Goal: Information Seeking & Learning: Learn about a topic

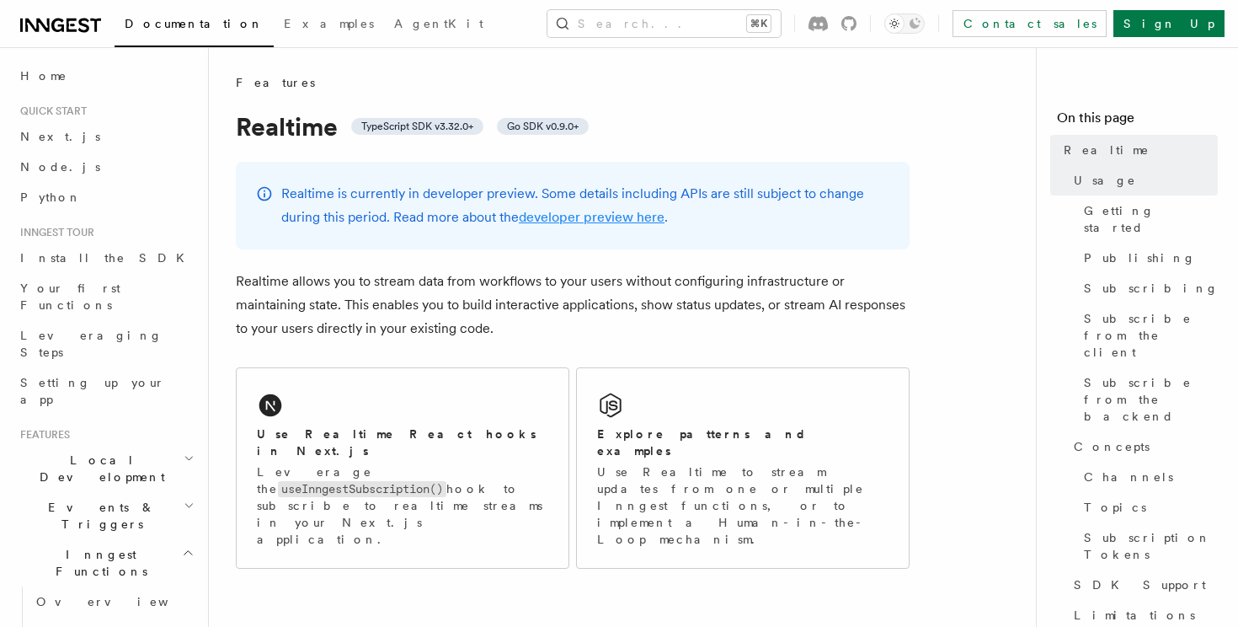
click at [569, 220] on link "developer preview here" at bounding box center [592, 217] width 146 height 16
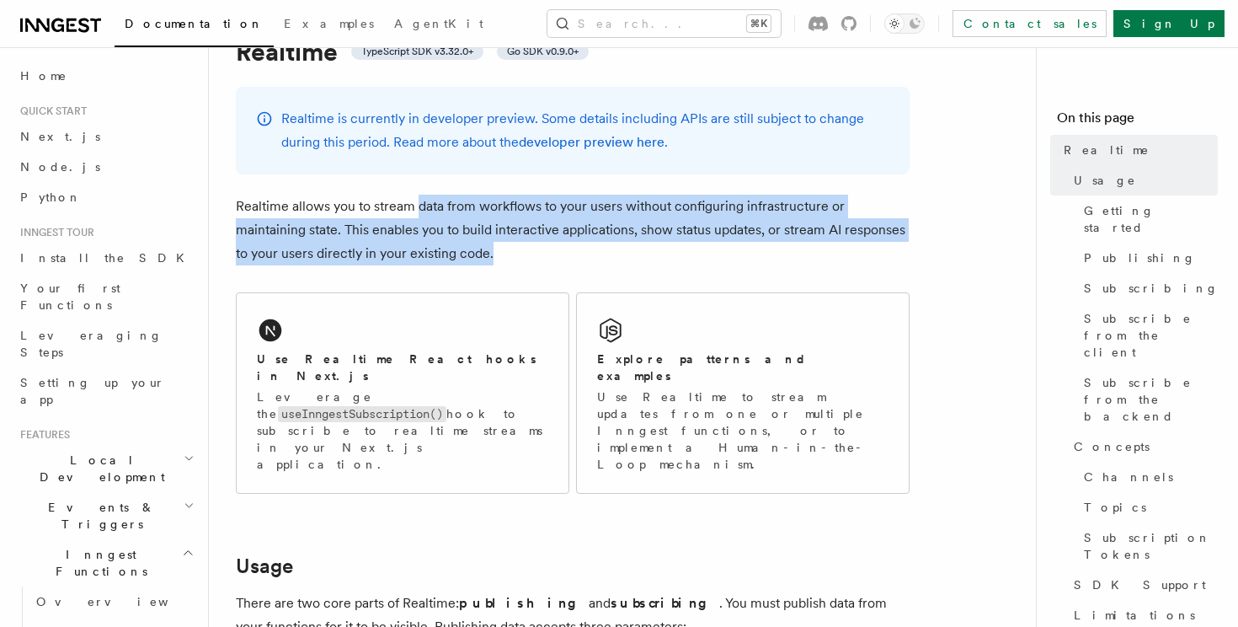
drag, startPoint x: 416, startPoint y: 200, endPoint x: 551, endPoint y: 258, distance: 146.4
click at [551, 258] on p "Realtime allows you to stream data from workflows to your users without configu…" at bounding box center [573, 230] width 674 height 71
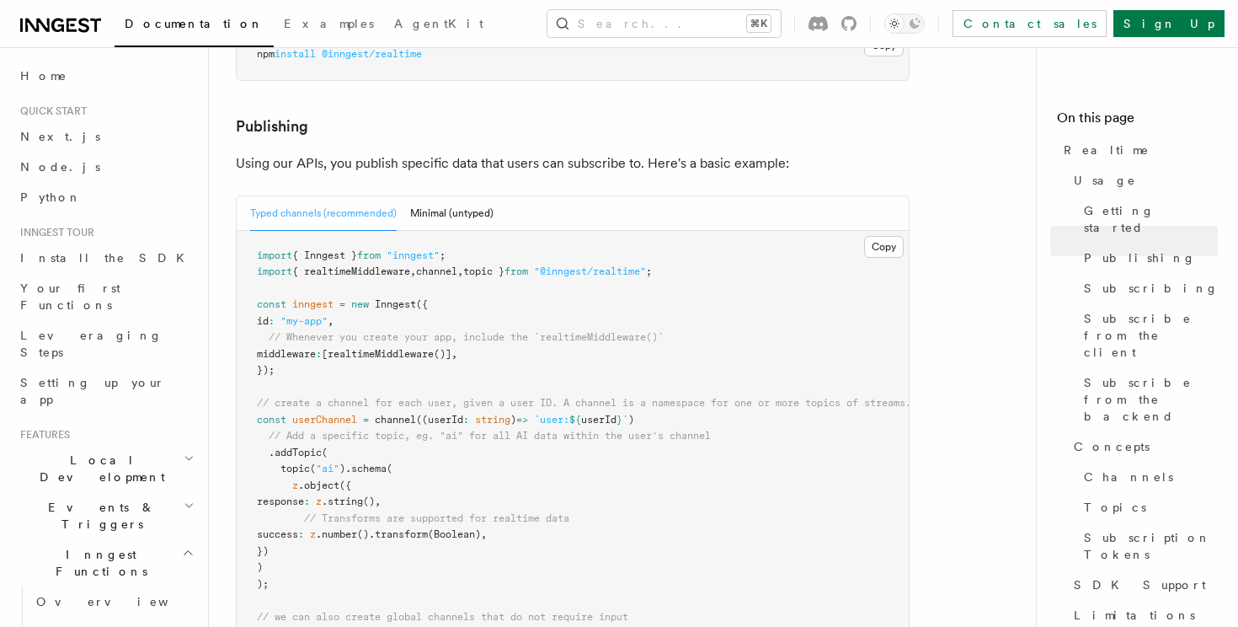
scroll to position [1008, 0]
drag, startPoint x: 343, startPoint y: 109, endPoint x: 635, endPoint y: 119, distance: 292.4
click at [638, 152] on p "Using our APIs, you publish specific data that users can subscribe to. Here's a…" at bounding box center [573, 164] width 674 height 24
click at [635, 152] on p "Using our APIs, you publish specific data that users can subscribe to. Here's a…" at bounding box center [573, 164] width 674 height 24
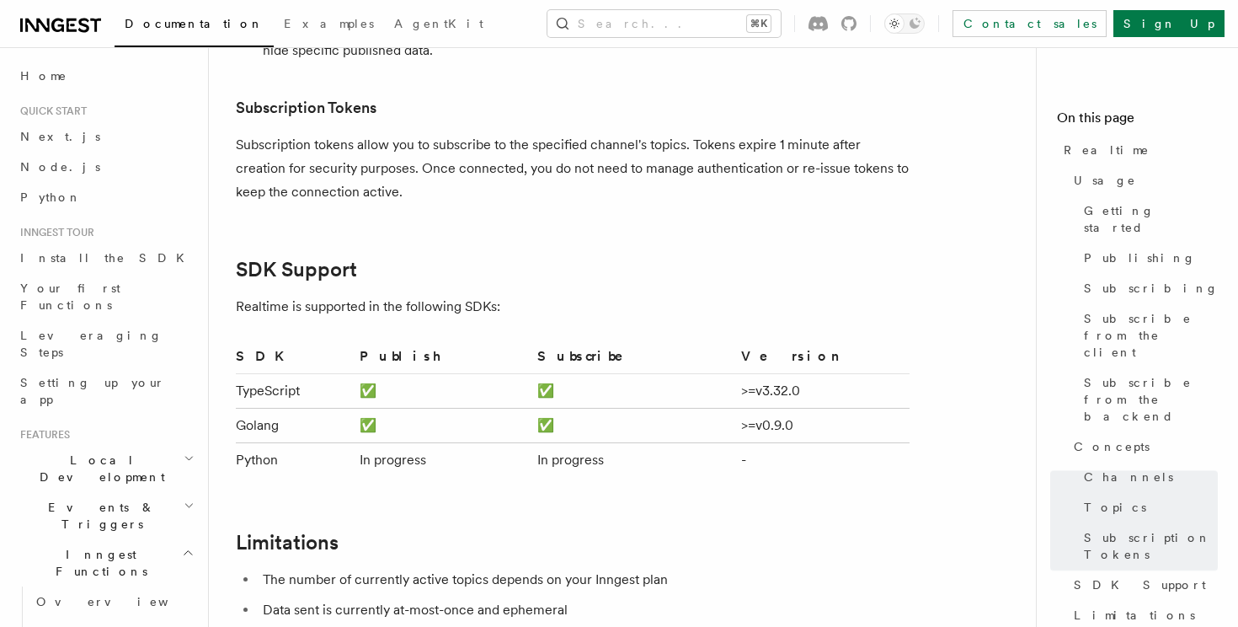
scroll to position [4846, 0]
drag, startPoint x: 396, startPoint y: 419, endPoint x: 766, endPoint y: 414, distance: 369.8
click at [766, 443] on tr "Python In progress In progress -" at bounding box center [573, 460] width 674 height 35
click at [766, 443] on td "-" at bounding box center [821, 460] width 175 height 35
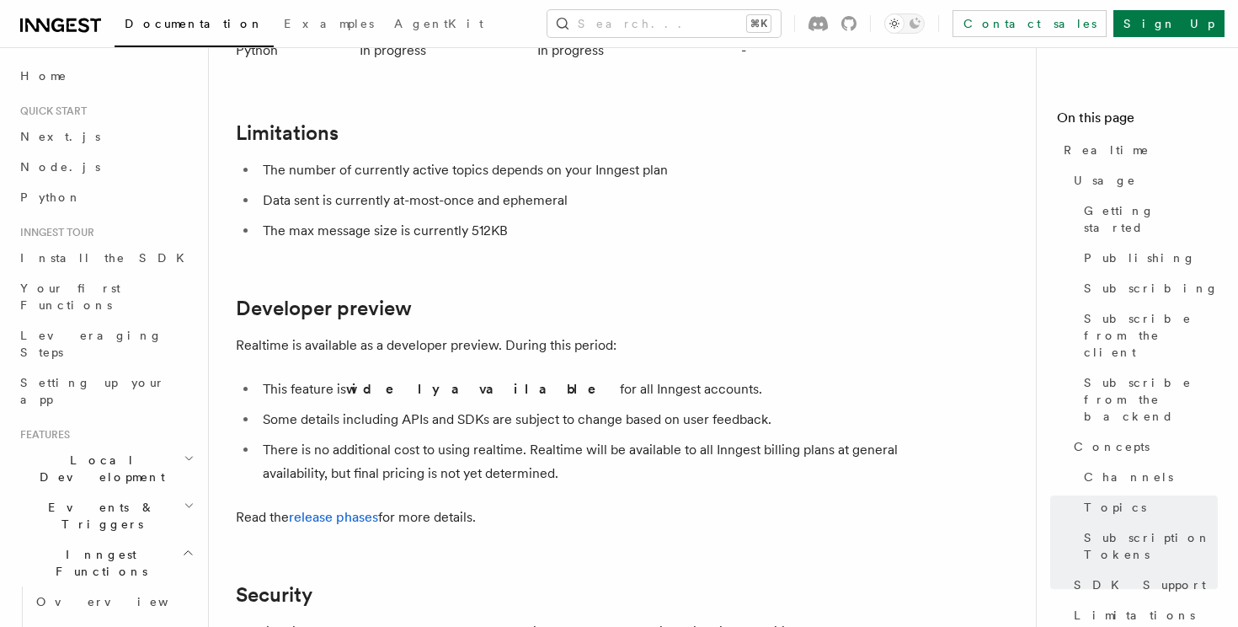
scroll to position [5266, 0]
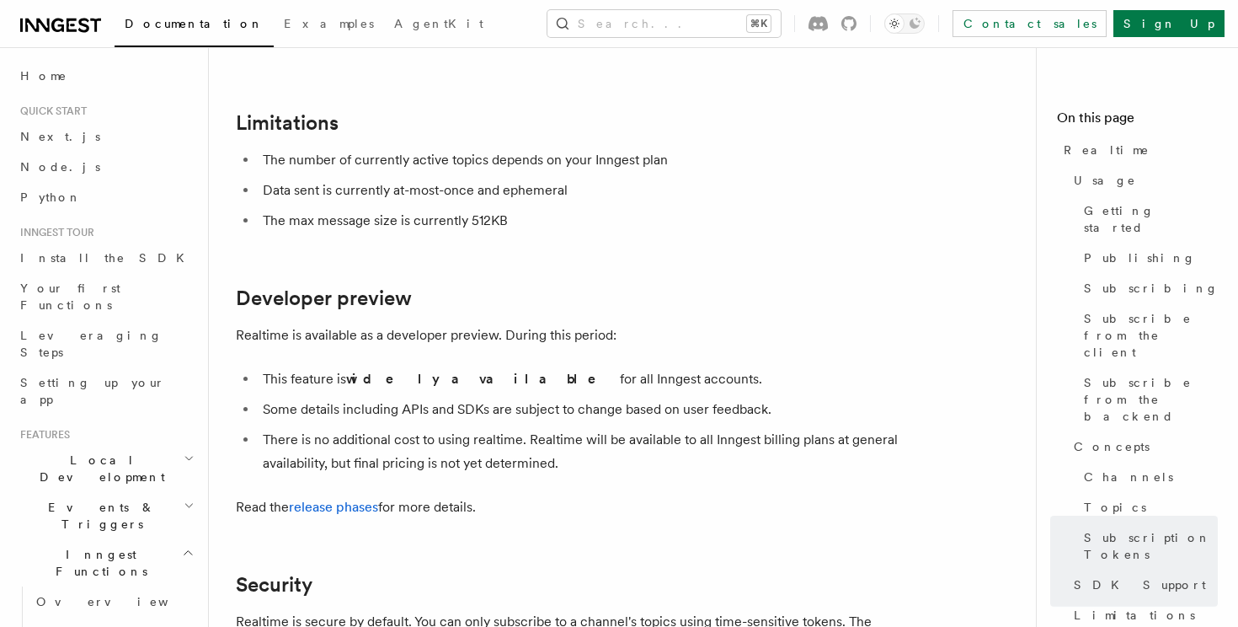
drag, startPoint x: 414, startPoint y: 319, endPoint x: 710, endPoint y: 475, distance: 334.2
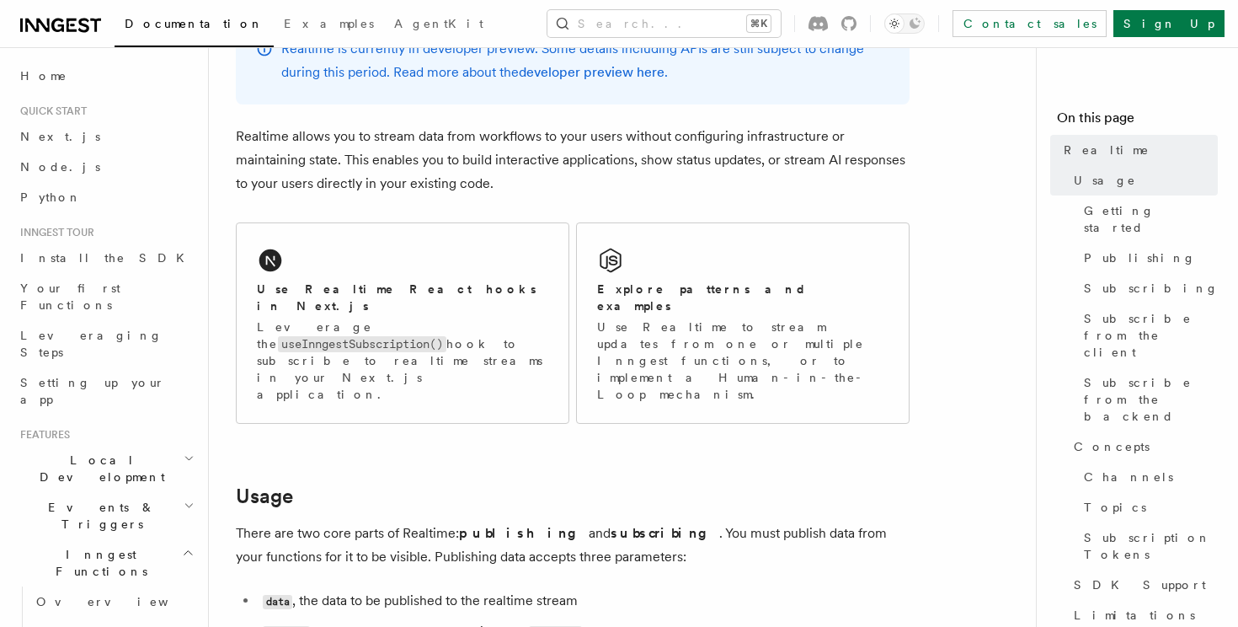
scroll to position [147, 0]
click at [812, 354] on div "Explore patterns and examples Use Realtime to stream updates from one or multip…" at bounding box center [743, 321] width 332 height 200
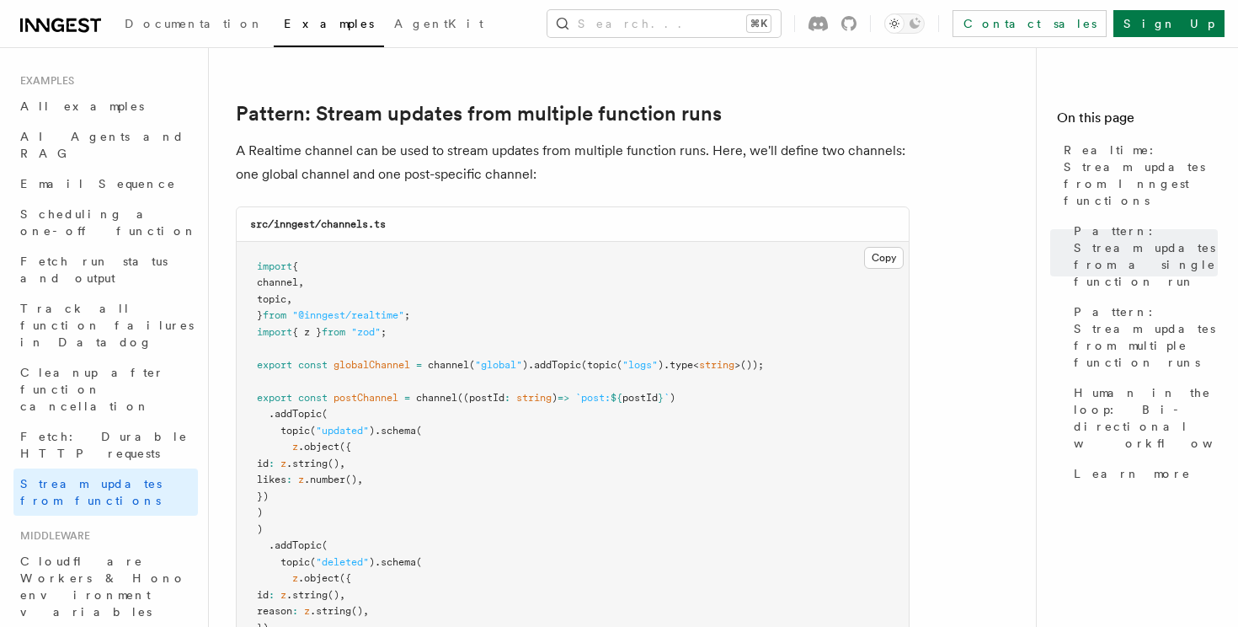
scroll to position [1453, 0]
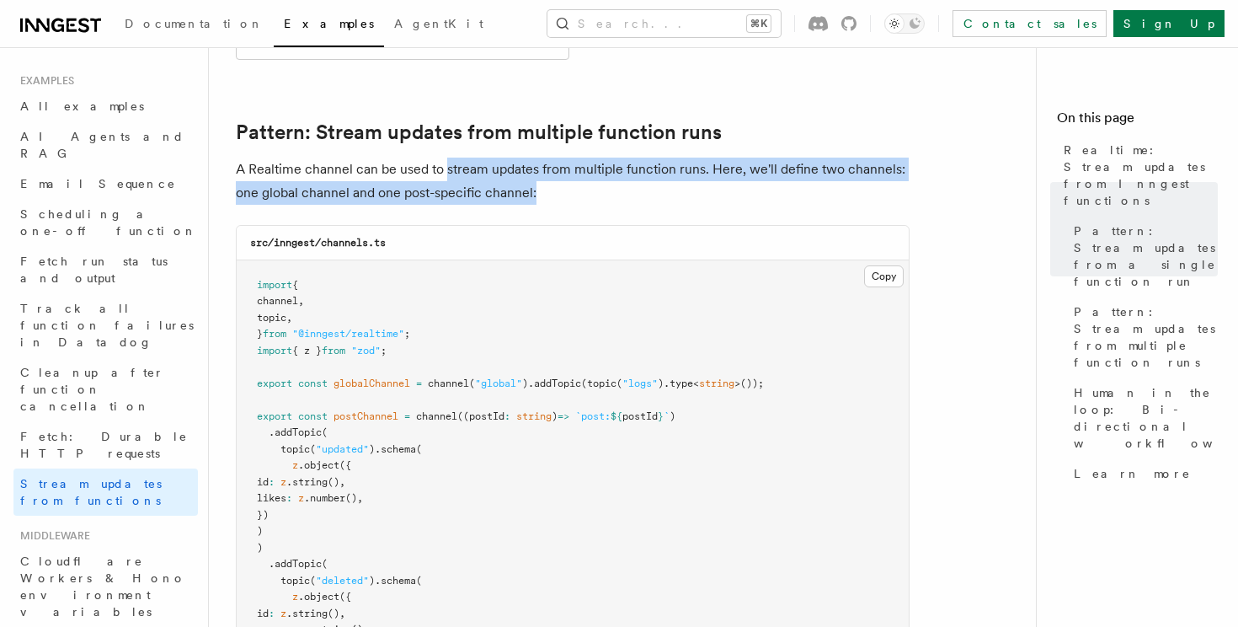
drag, startPoint x: 448, startPoint y: 160, endPoint x: 571, endPoint y: 177, distance: 124.1
click at [568, 174] on p "A Realtime channel can be used to stream updates from multiple function runs. H…" at bounding box center [573, 180] width 674 height 47
click at [571, 177] on p "A Realtime channel can be used to stream updates from multiple function runs. H…" at bounding box center [573, 180] width 674 height 47
drag, startPoint x: 611, startPoint y: 175, endPoint x: 214, endPoint y: 150, distance: 397.5
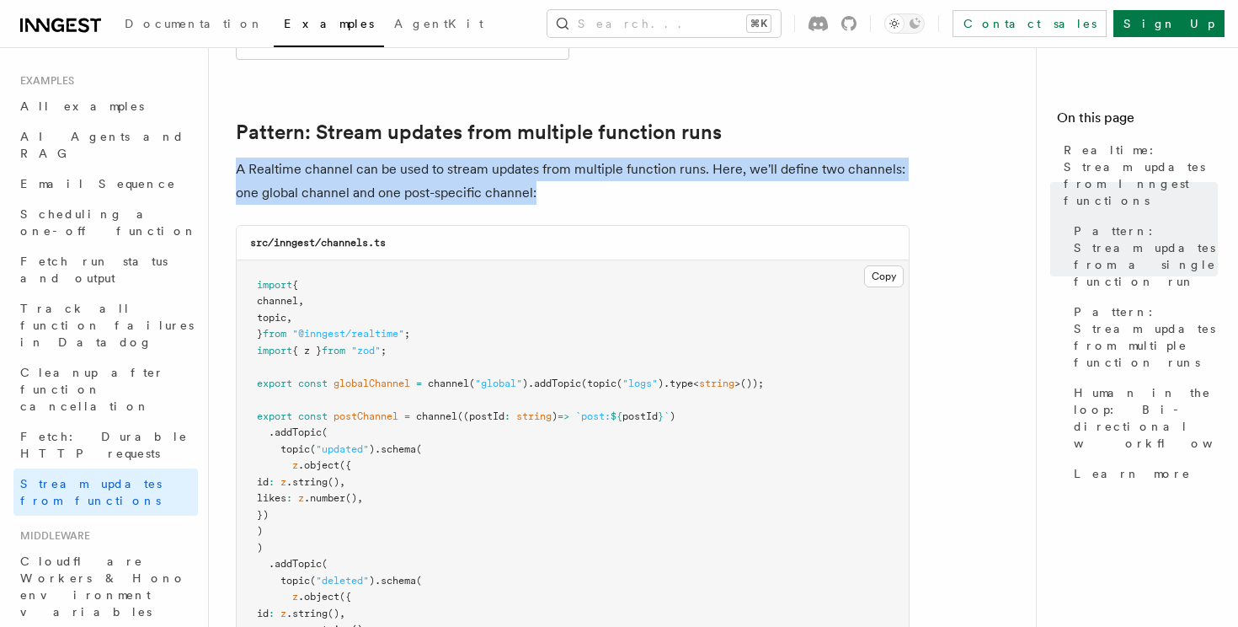
drag, startPoint x: 220, startPoint y: 149, endPoint x: 558, endPoint y: 197, distance: 341.1
drag, startPoint x: 616, startPoint y: 188, endPoint x: 255, endPoint y: 132, distance: 364.7
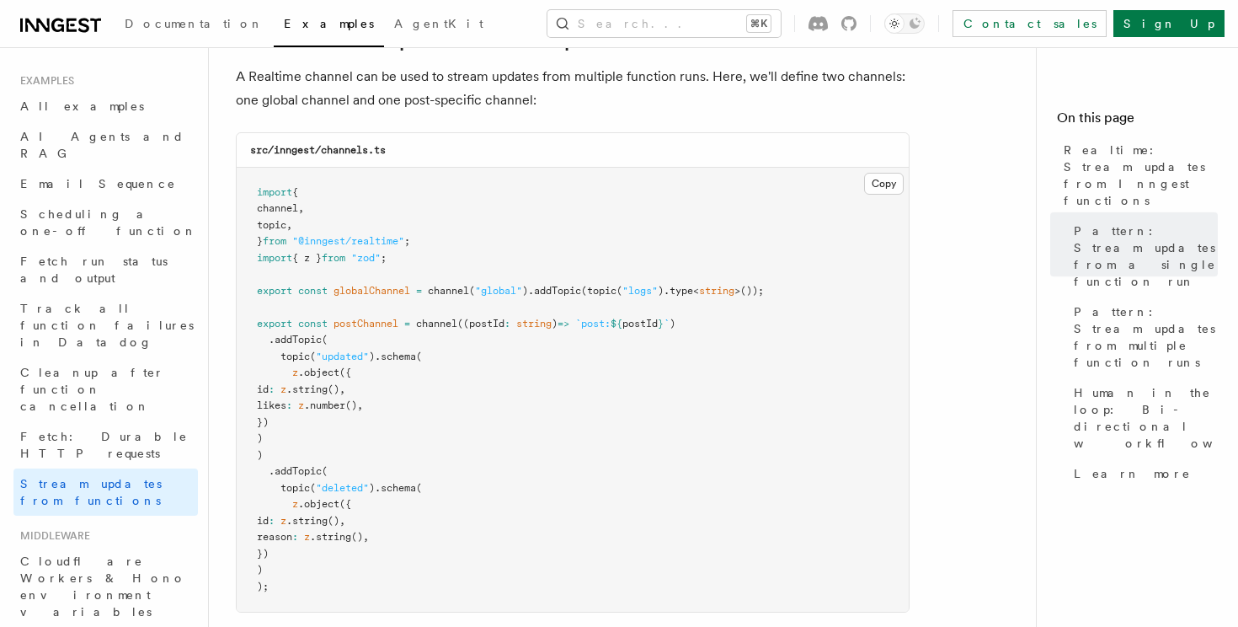
scroll to position [1579, 0]
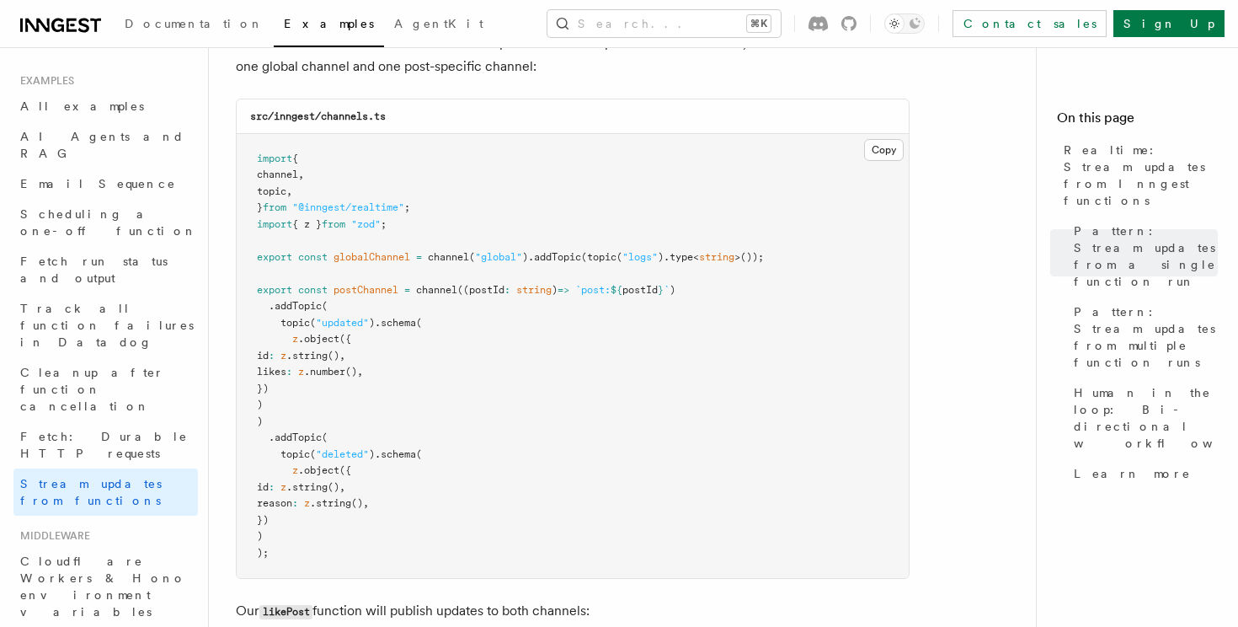
drag, startPoint x: 255, startPoint y: 132, endPoint x: 281, endPoint y: 545, distance: 413.5
click at [282, 544] on pre "import { channel , topic , } from "@inngest/realtime" ; import { z } from "zod"…" at bounding box center [573, 356] width 672 height 445
click at [281, 545] on pre "import { channel , topic , } from "@inngest/realtime" ; import { z } from "zod"…" at bounding box center [573, 356] width 672 height 445
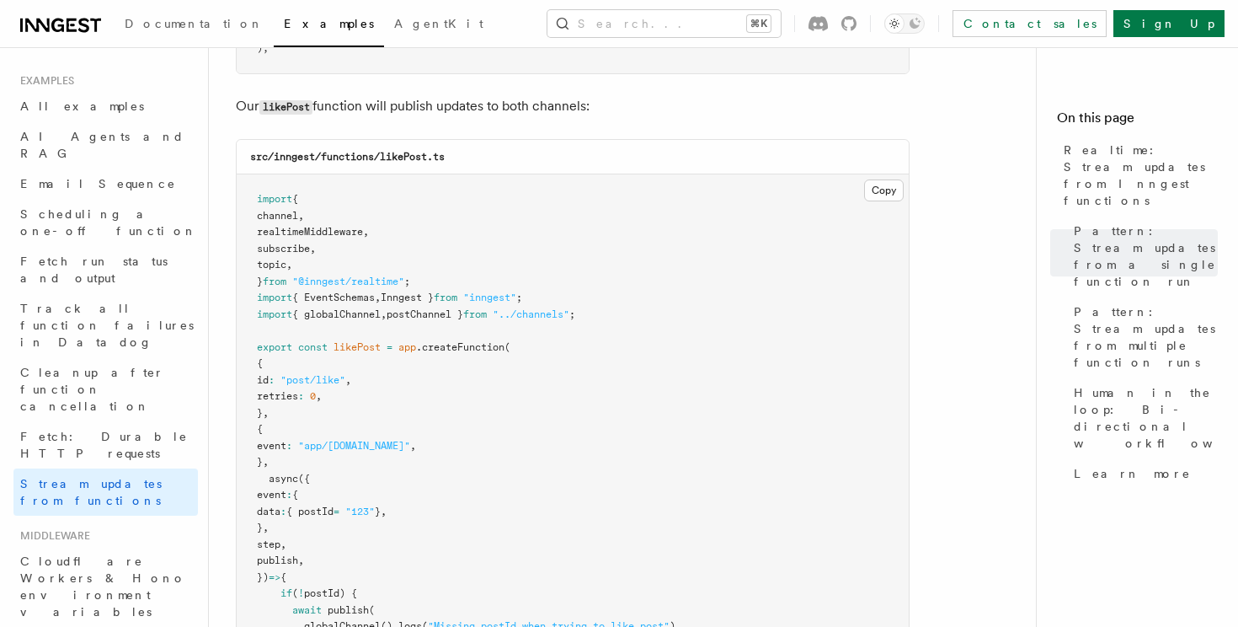
scroll to position [2084, 0]
drag, startPoint x: 244, startPoint y: 168, endPoint x: 266, endPoint y: 515, distance: 348.5
click at [266, 515] on pre "import { channel , realtimeMiddleware , subscribe , topic , } from "@inngest/re…" at bounding box center [573, 567] width 672 height 789
click at [263, 520] on span "}" at bounding box center [260, 526] width 6 height 12
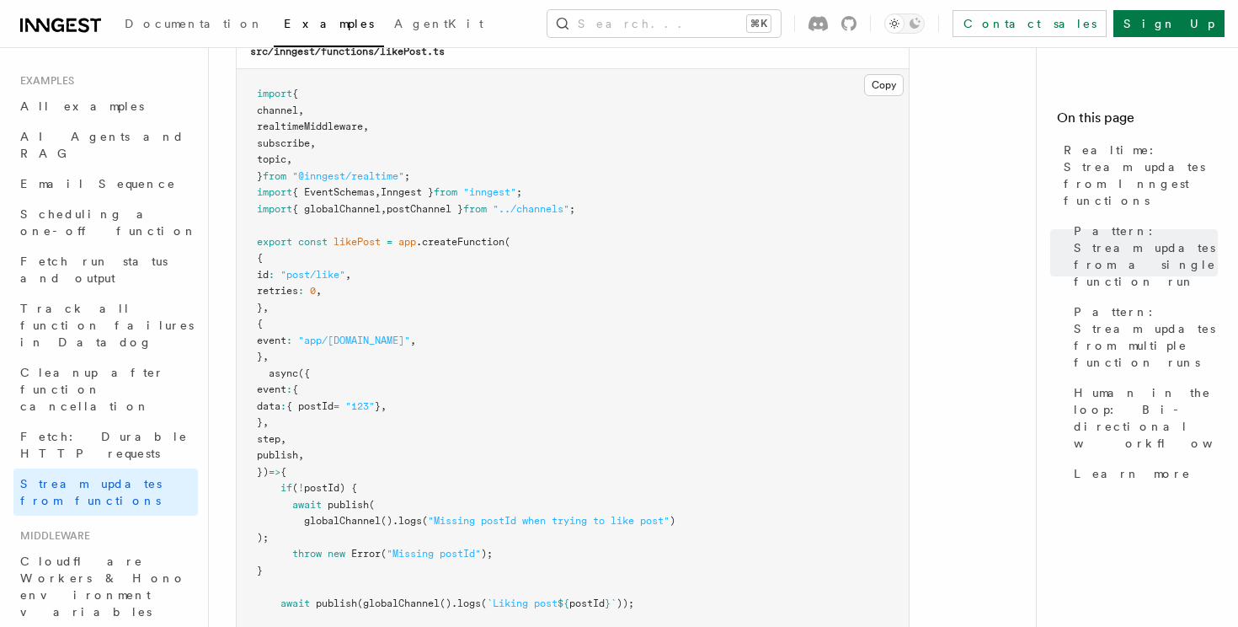
scroll to position [2190, 0]
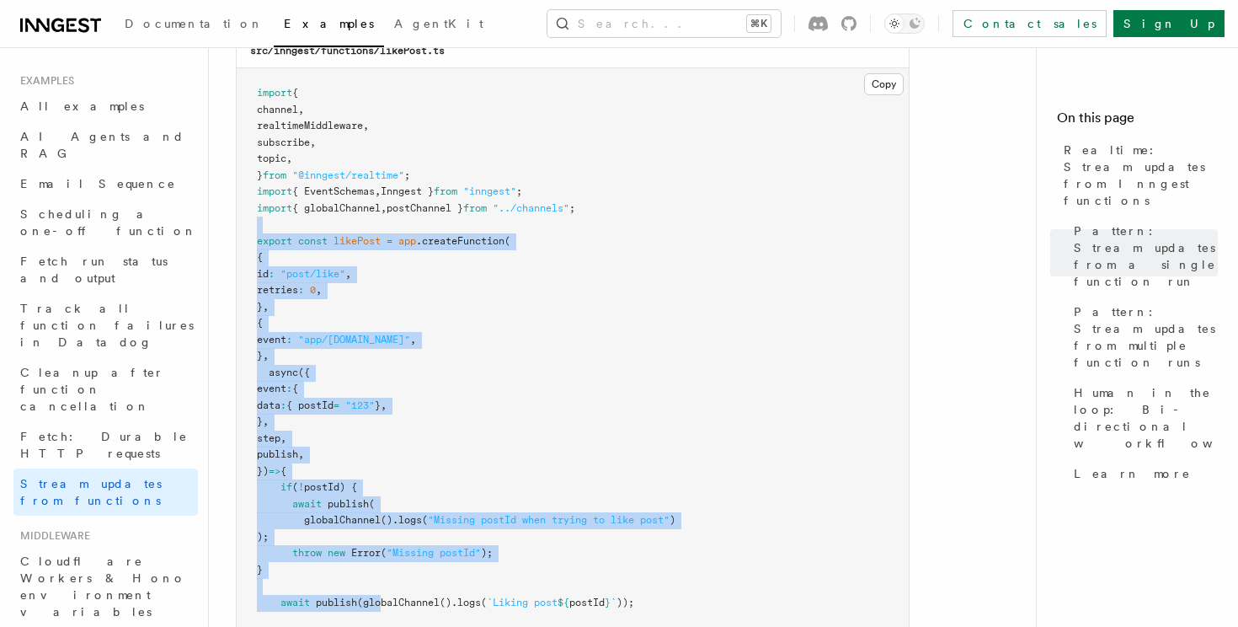
drag, startPoint x: 240, startPoint y: 211, endPoint x: 383, endPoint y: 585, distance: 400.4
click at [383, 586] on pre "import { channel , realtimeMiddleware , subscribe , topic , } from "@inngest/re…" at bounding box center [573, 462] width 672 height 789
click at [371, 381] on pre "import { channel , realtimeMiddleware , subscribe , topic , } from "@inngest/re…" at bounding box center [573, 462] width 672 height 789
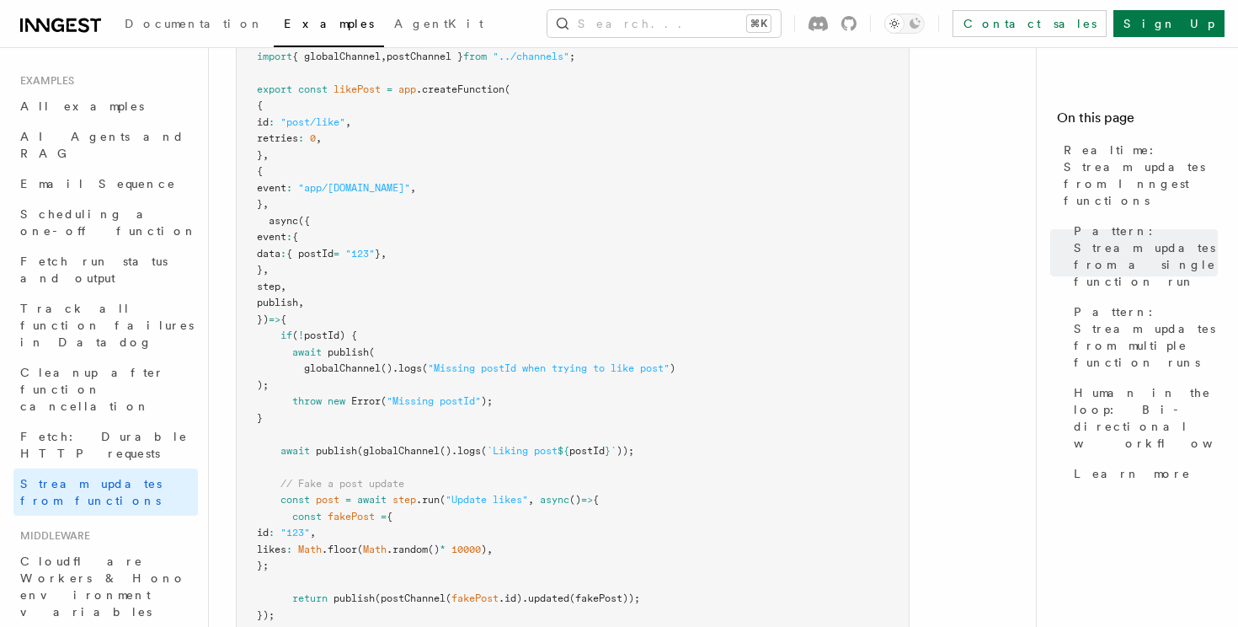
scroll to position [2342, 0]
drag, startPoint x: 326, startPoint y: 173, endPoint x: 360, endPoint y: 483, distance: 311.7
click at [358, 480] on code "import { channel , realtimeMiddleware , subscribe , topic , } from "@inngest/re…" at bounding box center [466, 309] width 419 height 751
click at [360, 493] on span "await" at bounding box center [371, 499] width 29 height 12
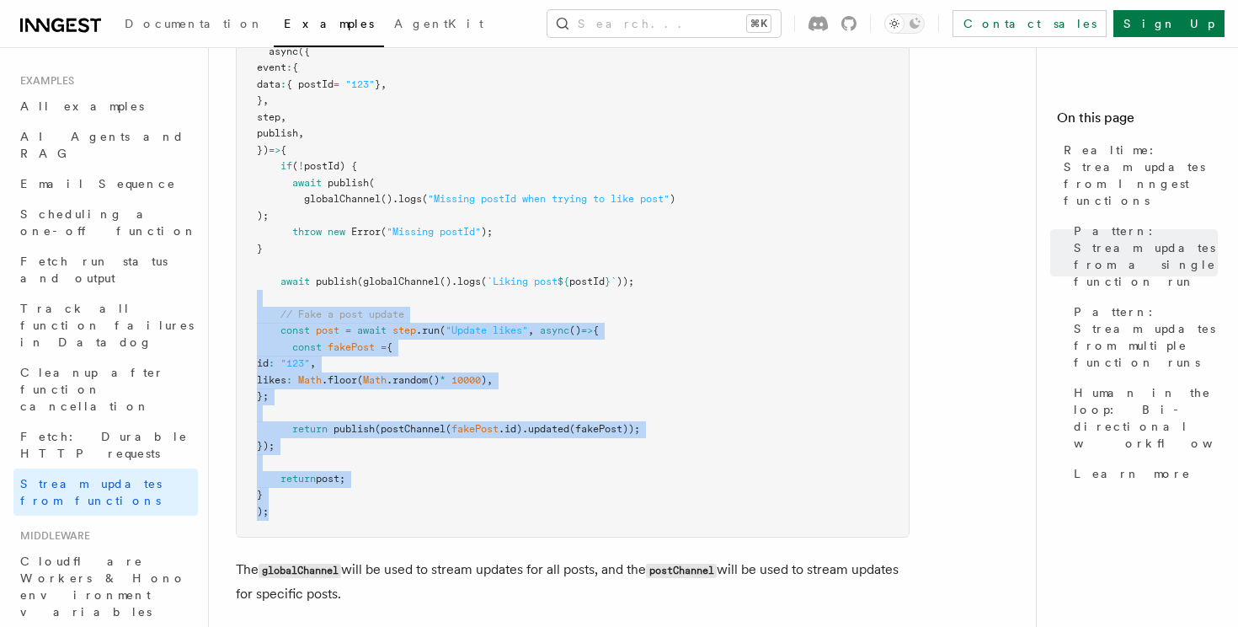
drag, startPoint x: 371, startPoint y: 504, endPoint x: 249, endPoint y: 282, distance: 253.3
click at [249, 282] on pre "import { channel , realtimeMiddleware , subscribe , topic , } from "@inngest/re…" at bounding box center [573, 141] width 672 height 789
drag, startPoint x: 249, startPoint y: 282, endPoint x: 317, endPoint y: 519, distance: 246.1
click at [317, 519] on pre "import { channel , realtimeMiddleware , subscribe , topic , } from "@inngest/re…" at bounding box center [573, 141] width 672 height 789
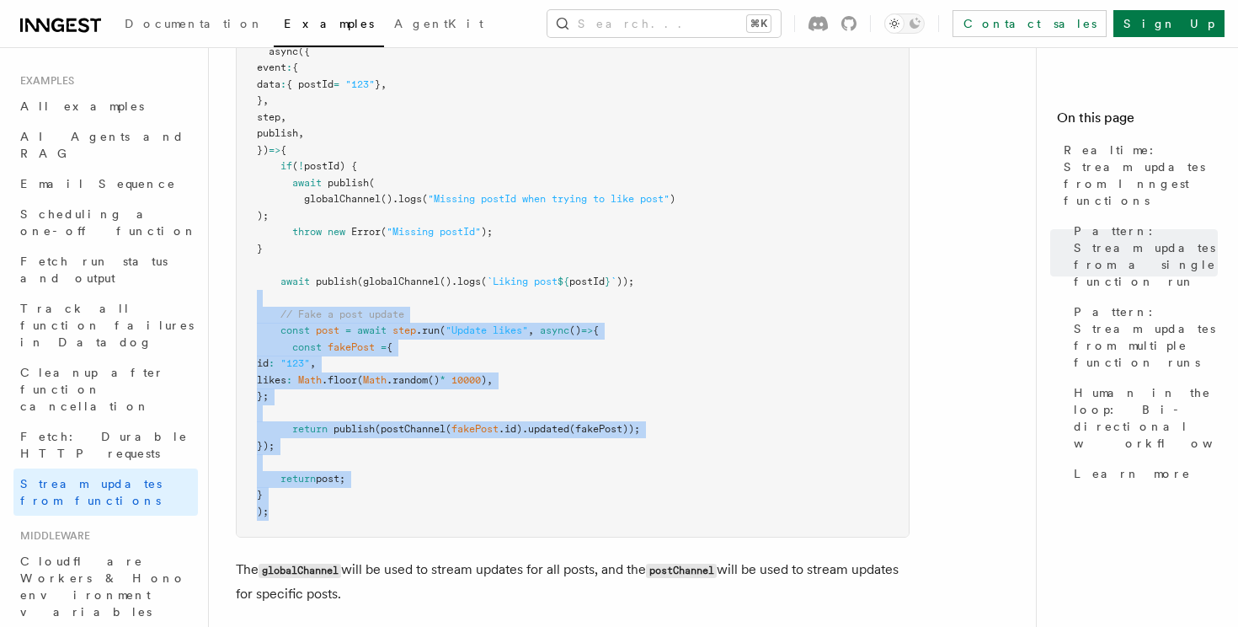
click at [317, 519] on pre "import { channel , realtimeMiddleware , subscribe , topic , } from "@inngest/re…" at bounding box center [573, 141] width 672 height 789
drag, startPoint x: 346, startPoint y: 515, endPoint x: 248, endPoint y: 269, distance: 265.4
click at [248, 269] on pre "import { channel , realtimeMiddleware , subscribe , topic , } from "@inngest/re…" at bounding box center [573, 141] width 672 height 789
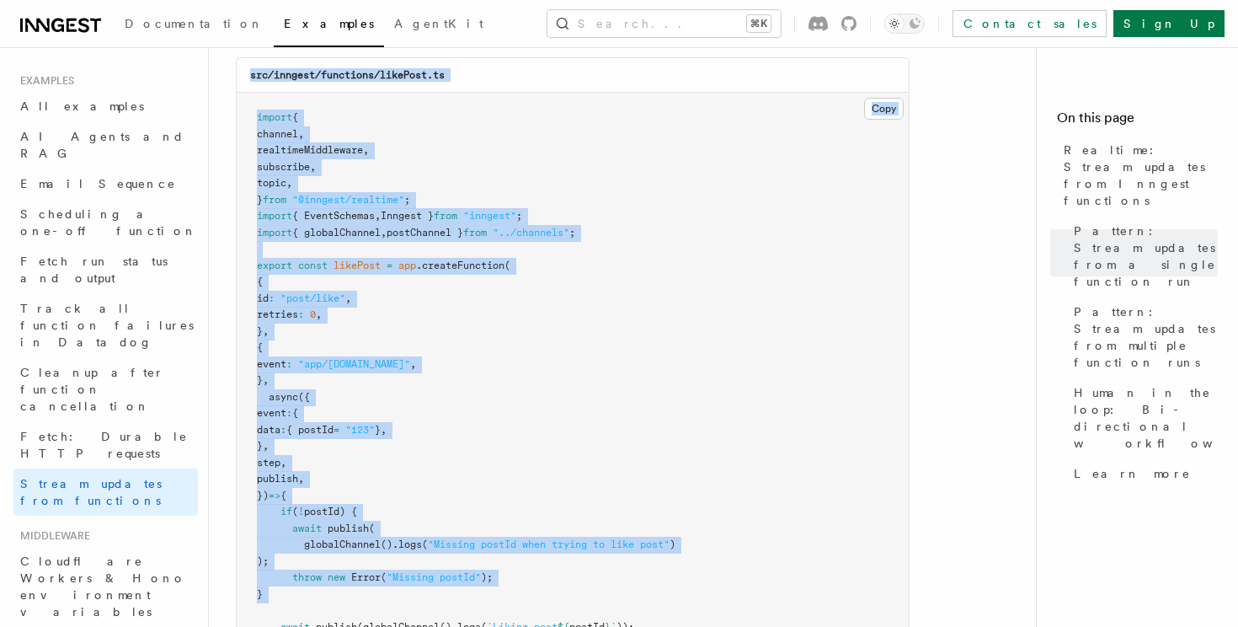
scroll to position [2084, 0]
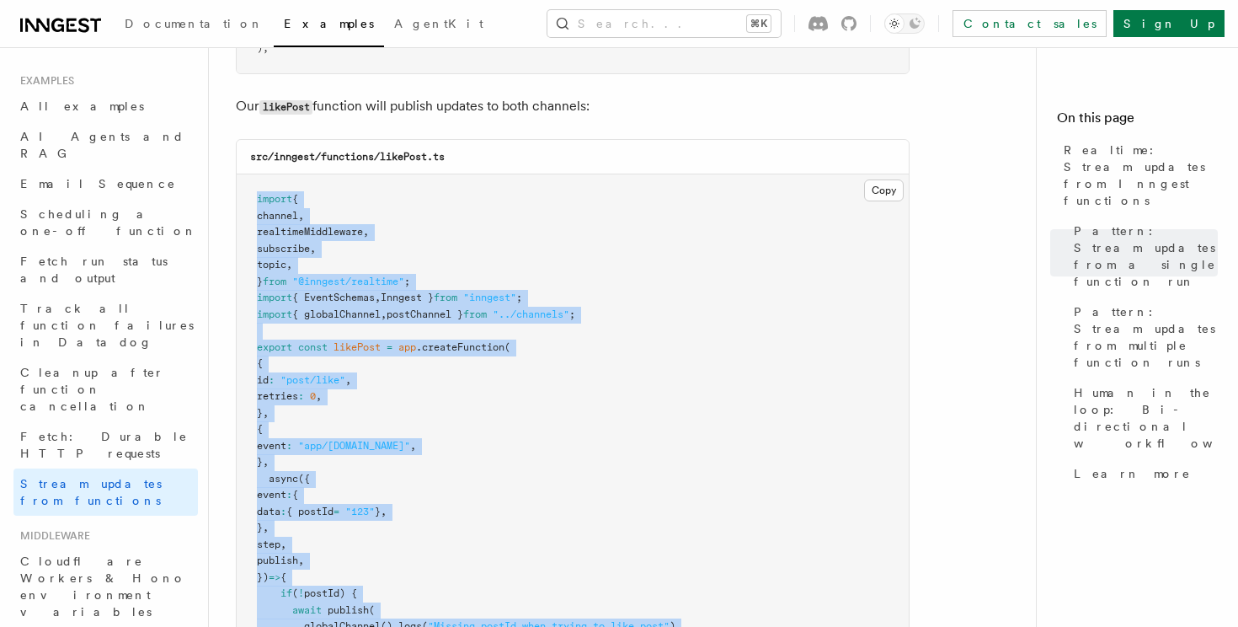
drag, startPoint x: 328, startPoint y: 337, endPoint x: 248, endPoint y: 179, distance: 177.0
click at [248, 179] on pre "import { channel , realtimeMiddleware , subscribe , topic , } from "@inngest/re…" at bounding box center [573, 568] width 672 height 789
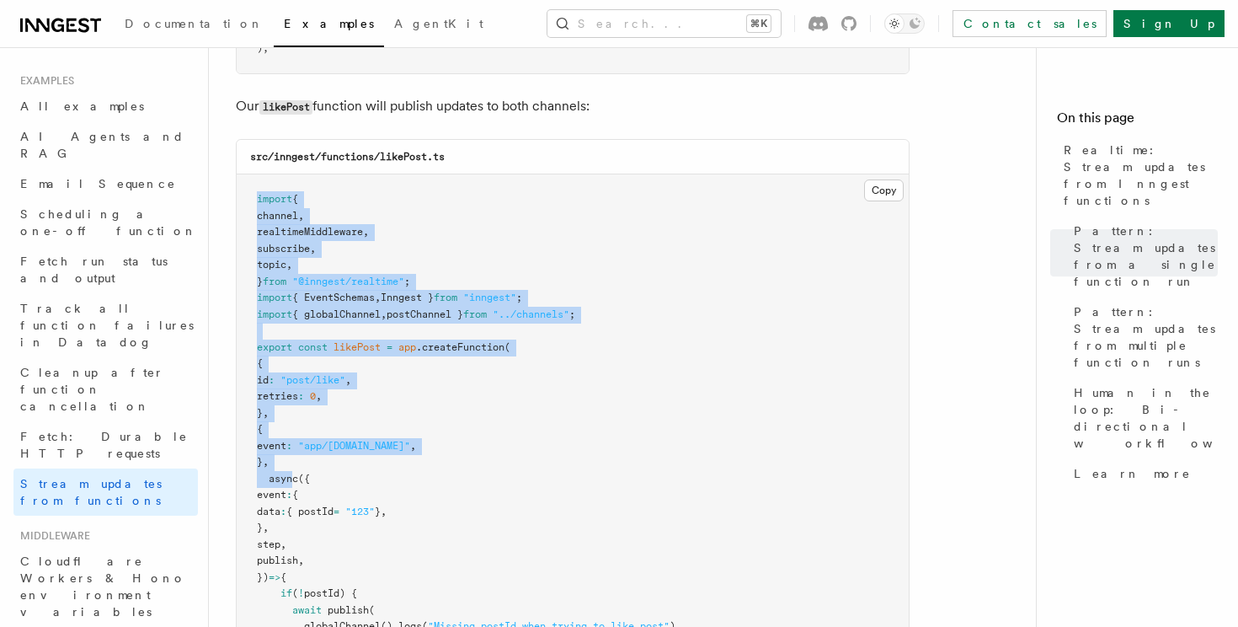
drag, startPoint x: 248, startPoint y: 179, endPoint x: 296, endPoint y: 456, distance: 281.1
click at [296, 456] on pre "import { channel , realtimeMiddleware , subscribe , topic , } from "@inngest/re…" at bounding box center [573, 568] width 672 height 789
click at [294, 455] on pre "import { channel , realtimeMiddleware , subscribe , topic , } from "@inngest/re…" at bounding box center [573, 568] width 672 height 789
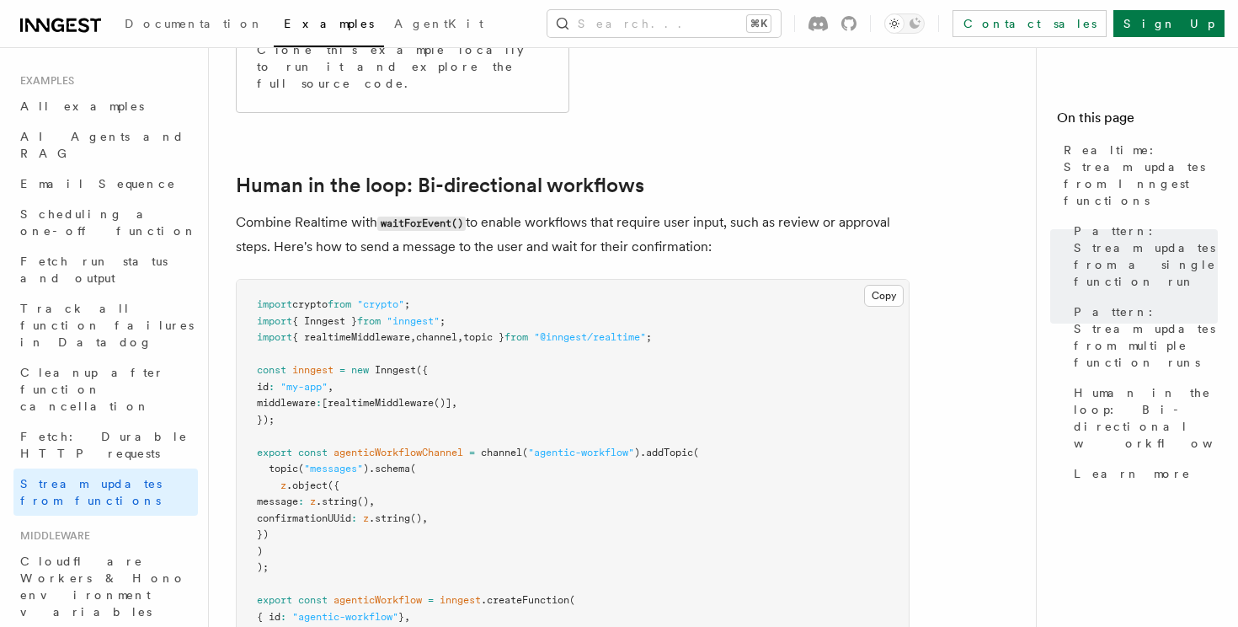
scroll to position [3189, 0]
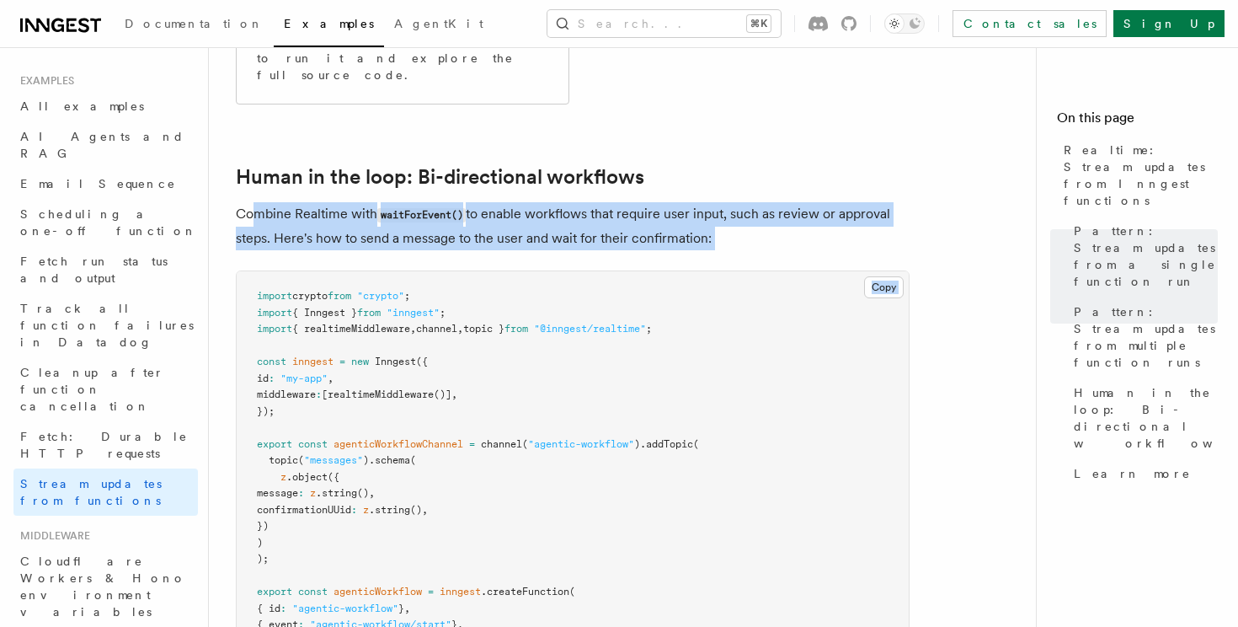
drag, startPoint x: 808, startPoint y: 234, endPoint x: 253, endPoint y: 173, distance: 558.4
click at [253, 202] on p "Combine Realtime with waitForEvent() to enable workflows that require user inpu…" at bounding box center [573, 226] width 674 height 48
drag, startPoint x: 233, startPoint y: 173, endPoint x: 788, endPoint y: 233, distance: 558.3
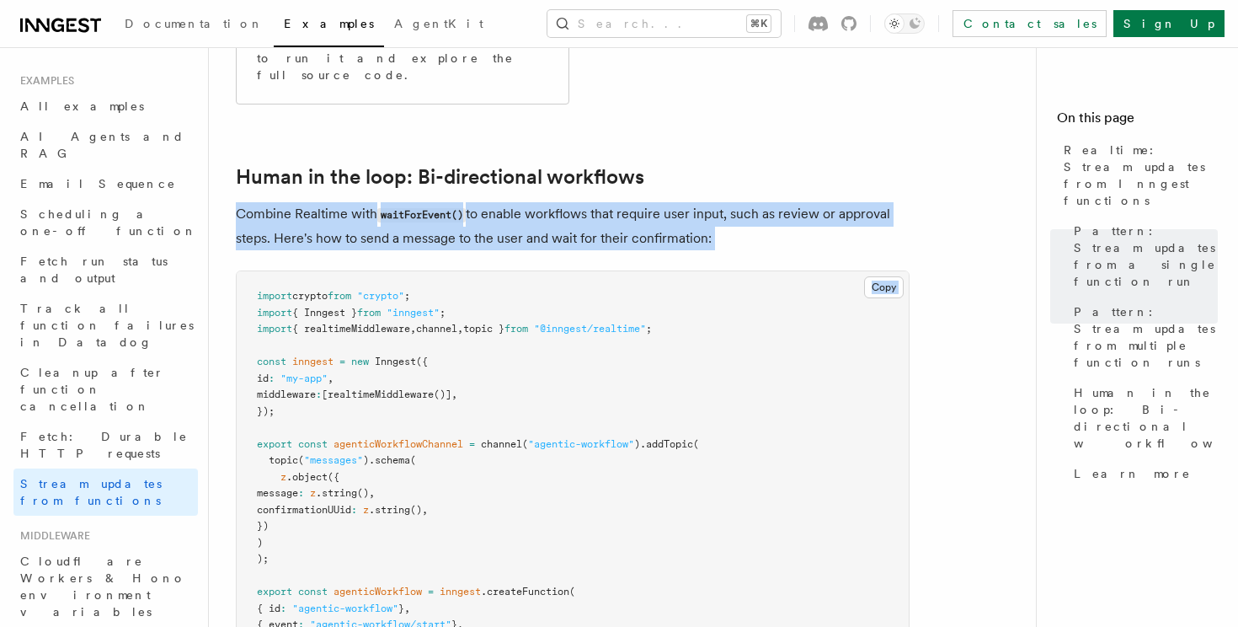
drag, startPoint x: 798, startPoint y: 204, endPoint x: 262, endPoint y: 166, distance: 537.8
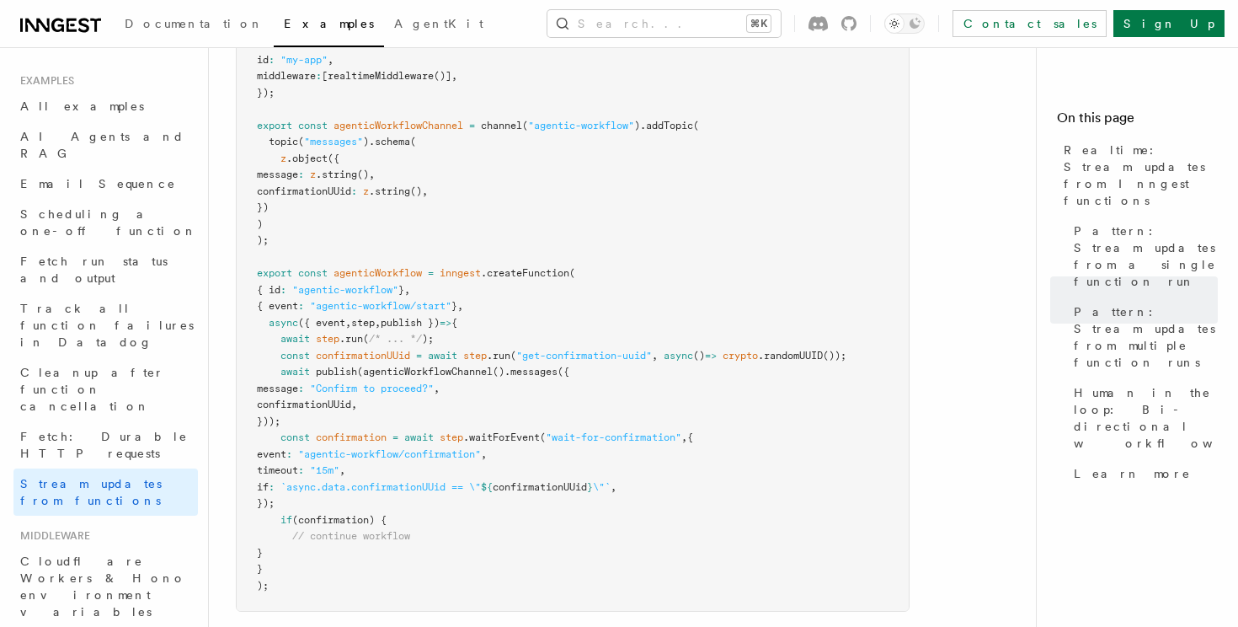
scroll to position [3518, 0]
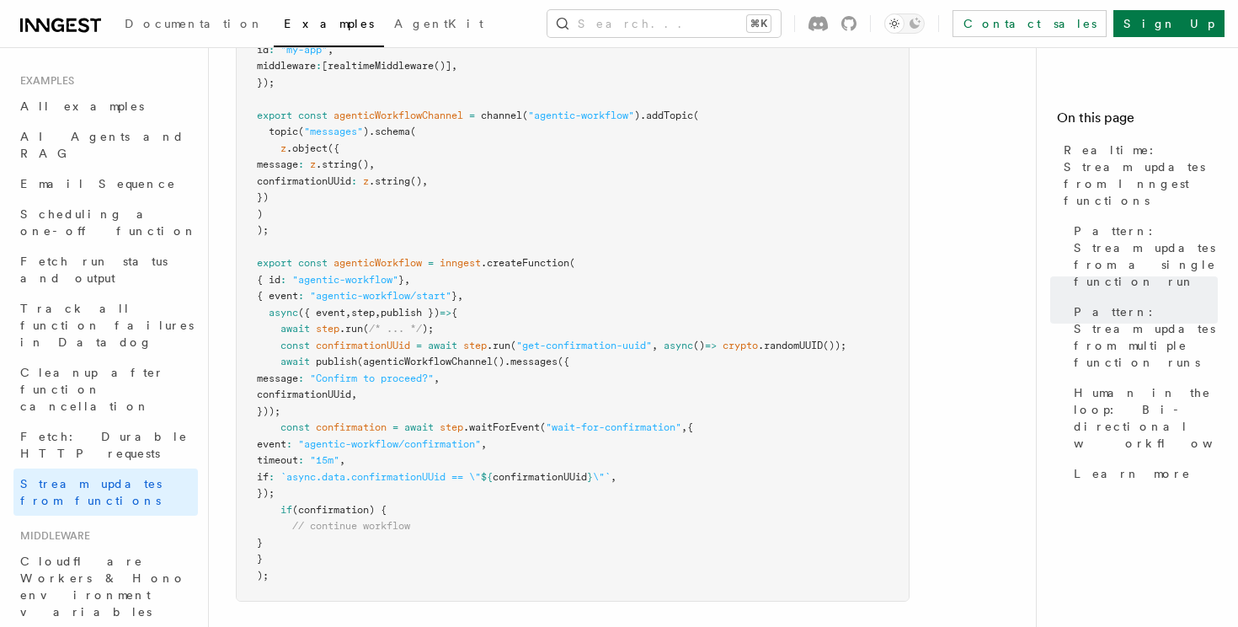
drag, startPoint x: 380, startPoint y: 441, endPoint x: 428, endPoint y: 441, distance: 48.0
click at [389, 471] on span "`async.data.confirmationUUid == \"" at bounding box center [380, 477] width 200 height 12
click at [427, 471] on span "`async.data.confirmationUUid == \"" at bounding box center [380, 477] width 200 height 12
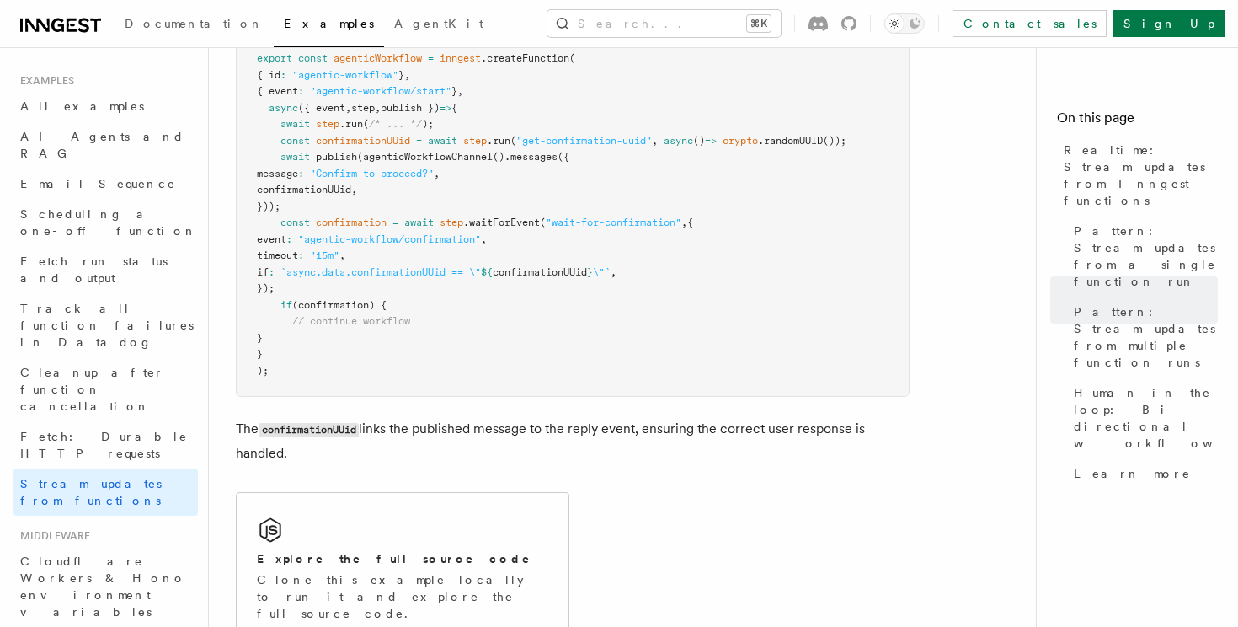
scroll to position [3722, 0]
drag, startPoint x: 430, startPoint y: 402, endPoint x: 680, endPoint y: 419, distance: 250.7
click at [680, 419] on p "The confirmationUUid links the published message to the reply event, ensuring t…" at bounding box center [573, 442] width 674 height 48
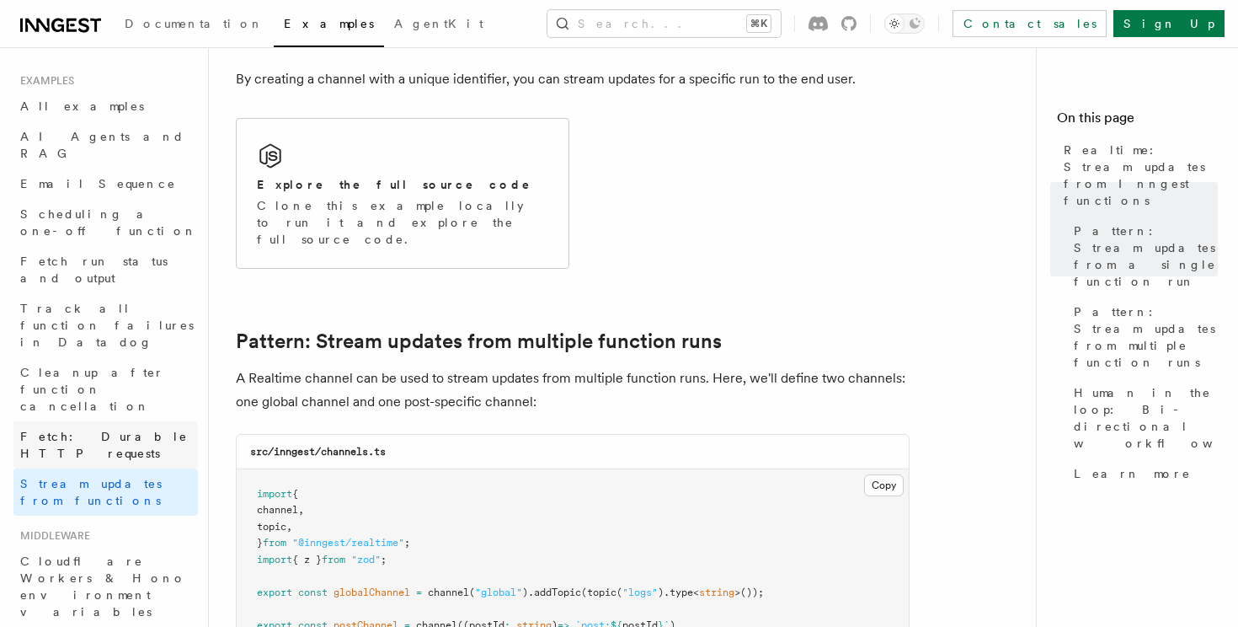
scroll to position [1205, 0]
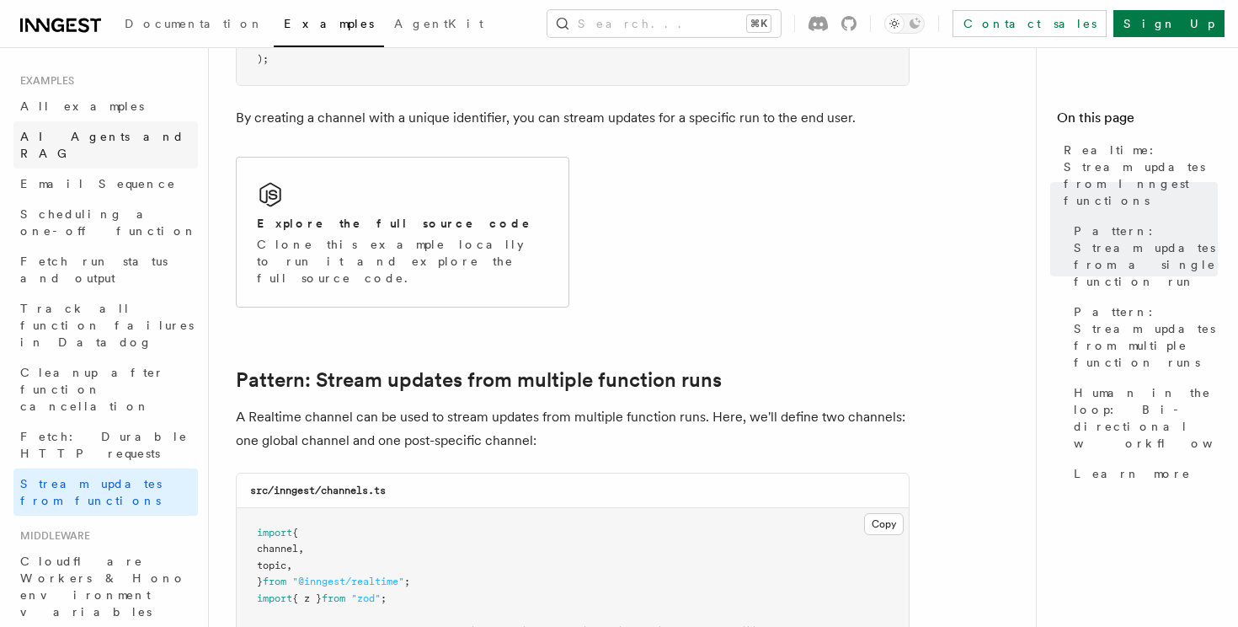
click at [116, 135] on span "AI Agents and RAG" at bounding box center [102, 145] width 164 height 30
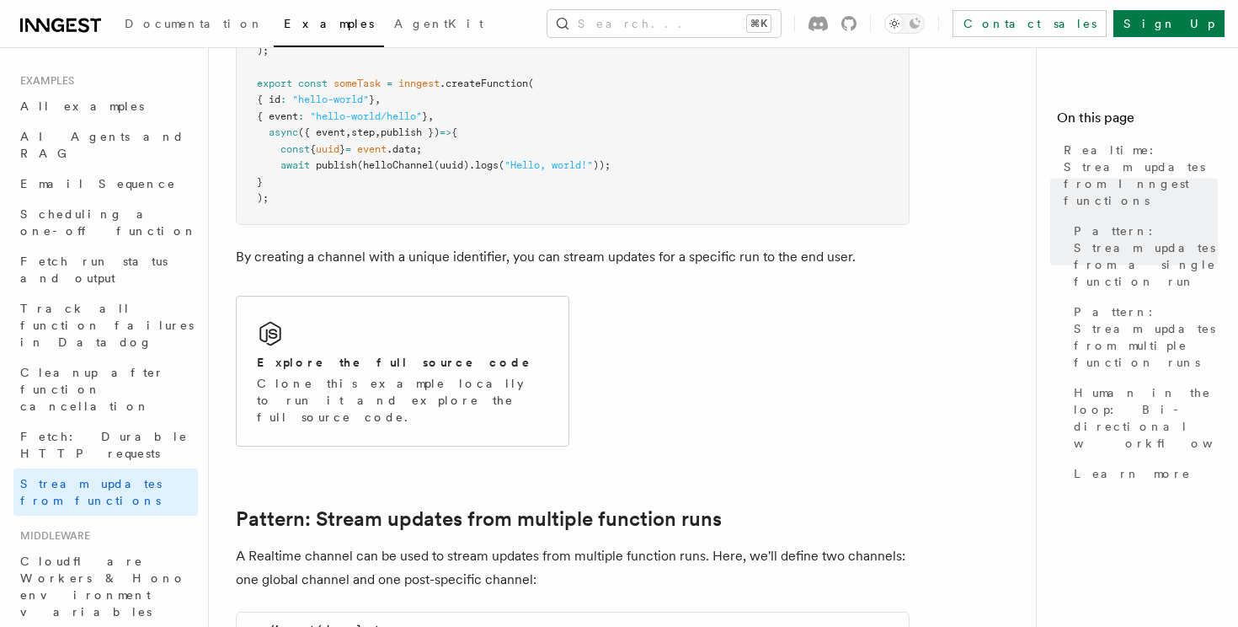
scroll to position [1063, 0]
